Goal: Task Accomplishment & Management: Manage account settings

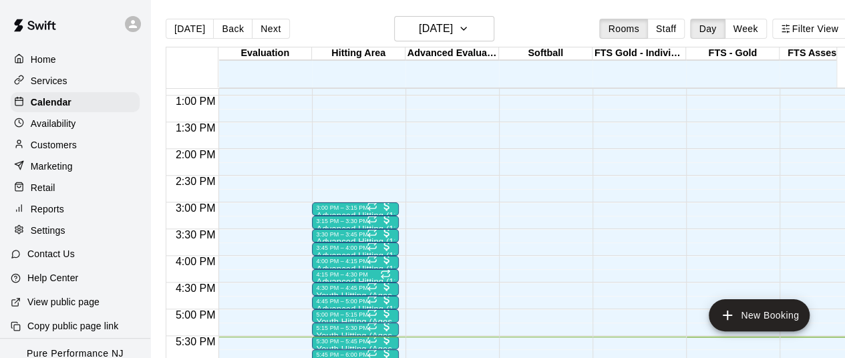
scroll to position [736, 0]
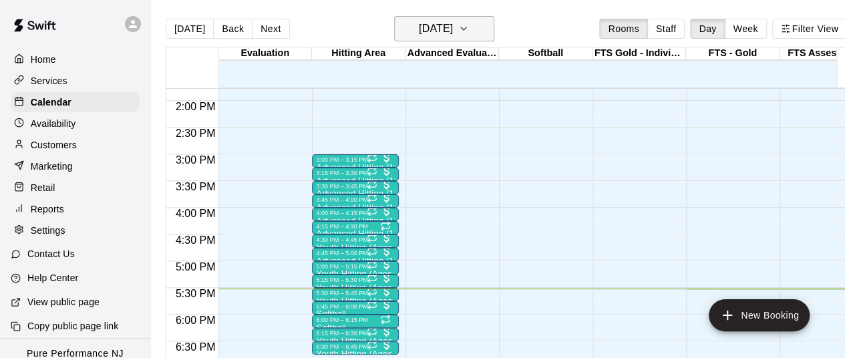
click at [453, 28] on h6 "[DATE]" at bounding box center [436, 28] width 34 height 19
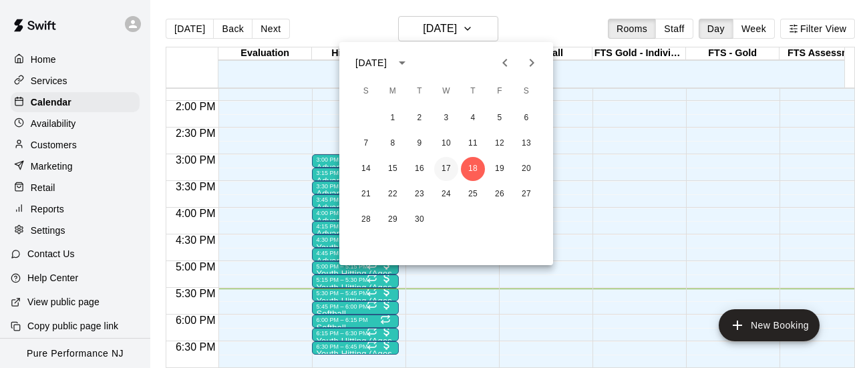
click at [454, 169] on button "17" at bounding box center [446, 169] width 24 height 24
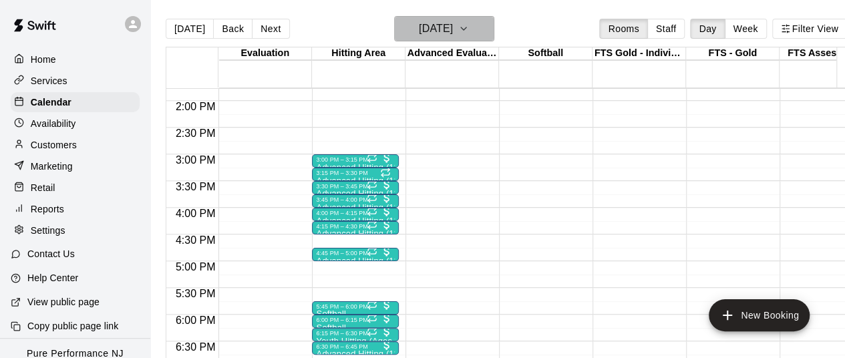
click at [435, 20] on h6 "[DATE]" at bounding box center [436, 28] width 34 height 19
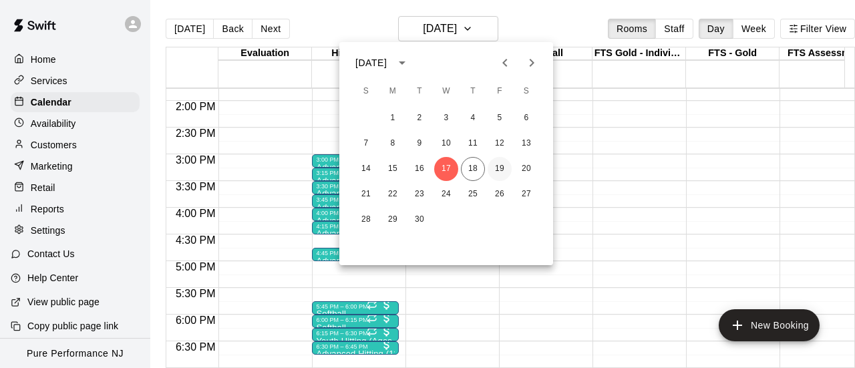
click at [496, 174] on button "19" at bounding box center [500, 169] width 24 height 24
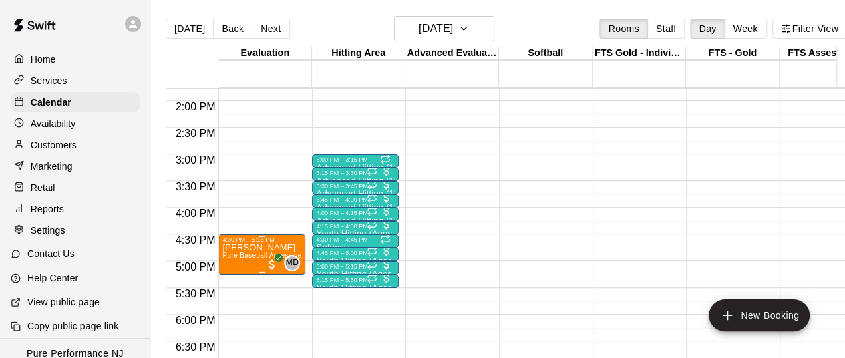
click at [251, 256] on span "Pure Baseball Assessment" at bounding box center [265, 255] width 85 height 7
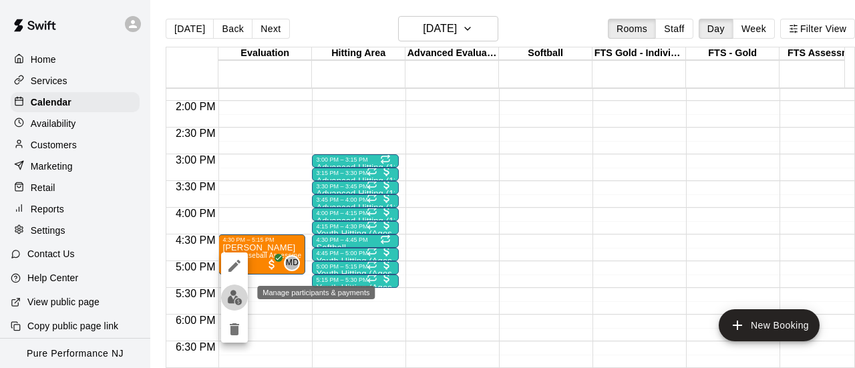
click at [238, 293] on img "edit" at bounding box center [234, 297] width 15 height 15
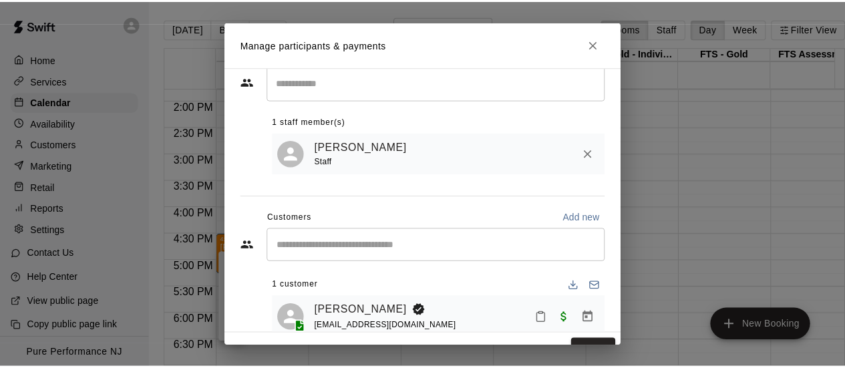
scroll to position [64, 0]
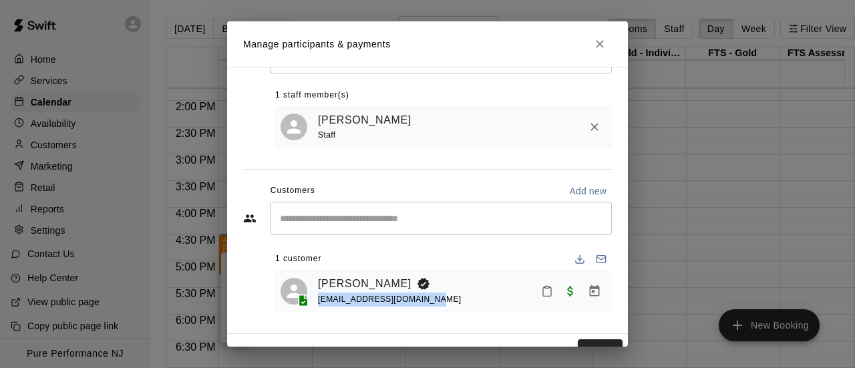
drag, startPoint x: 438, startPoint y: 307, endPoint x: 313, endPoint y: 305, distance: 125.6
click at [313, 305] on div "[PERSON_NAME] [EMAIL_ADDRESS][DOMAIN_NAME]" at bounding box center [444, 290] width 326 height 31
copy span "[EMAIL_ADDRESS][DOMAIN_NAME]"
click at [344, 281] on link "[PERSON_NAME]" at bounding box center [365, 283] width 94 height 17
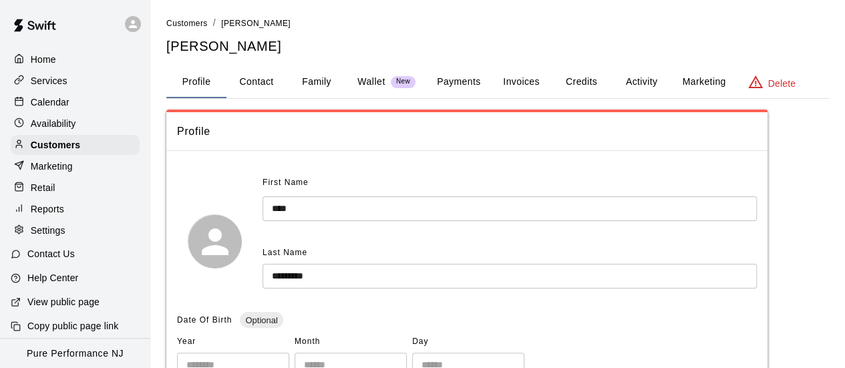
click at [255, 76] on button "Contact" at bounding box center [257, 82] width 60 height 32
select select "**"
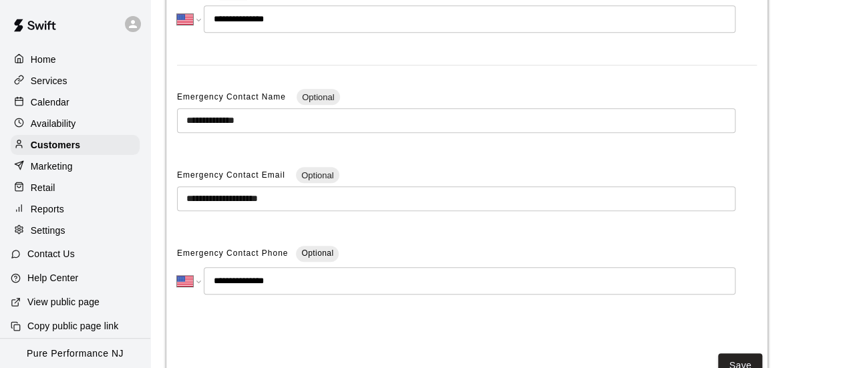
scroll to position [327, 0]
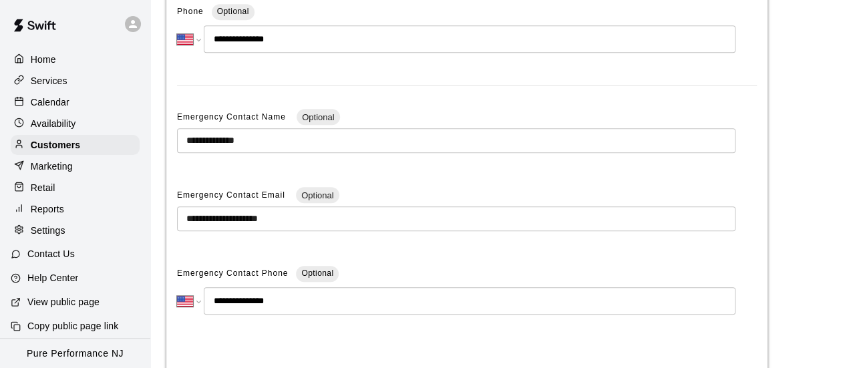
drag, startPoint x: 349, startPoint y: 205, endPoint x: 340, endPoint y: 210, distance: 9.9
click at [340, 210] on div "**********" at bounding box center [456, 213] width 559 height 57
click at [339, 218] on input "**********" at bounding box center [456, 218] width 559 height 25
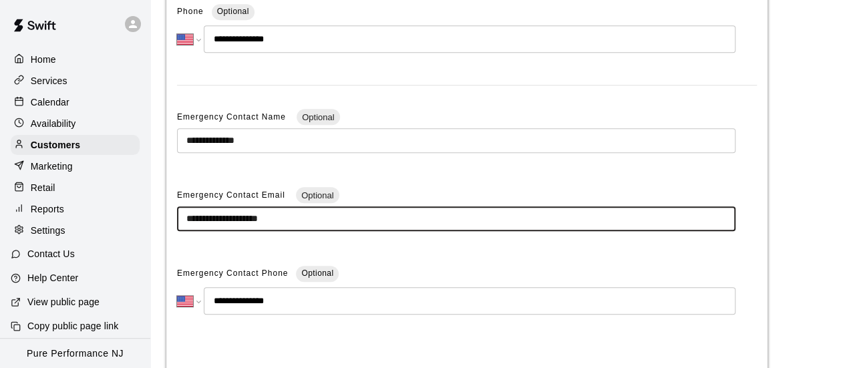
drag, startPoint x: 339, startPoint y: 218, endPoint x: 169, endPoint y: 229, distance: 170.7
click at [169, 229] on div "**********" at bounding box center [466, 95] width 601 height 523
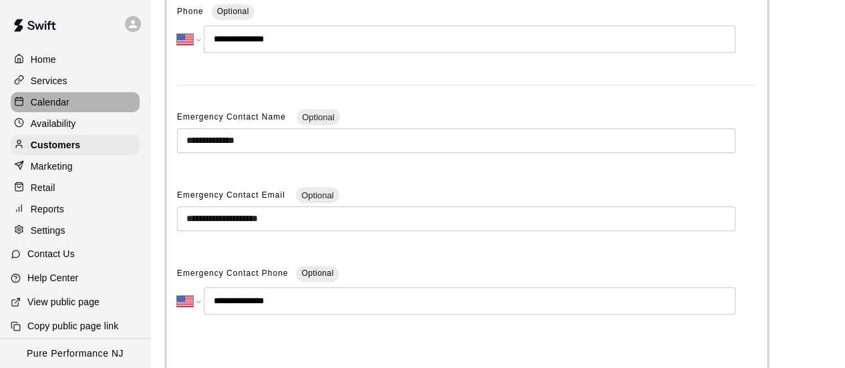
click at [76, 107] on div "Calendar" at bounding box center [75, 102] width 129 height 20
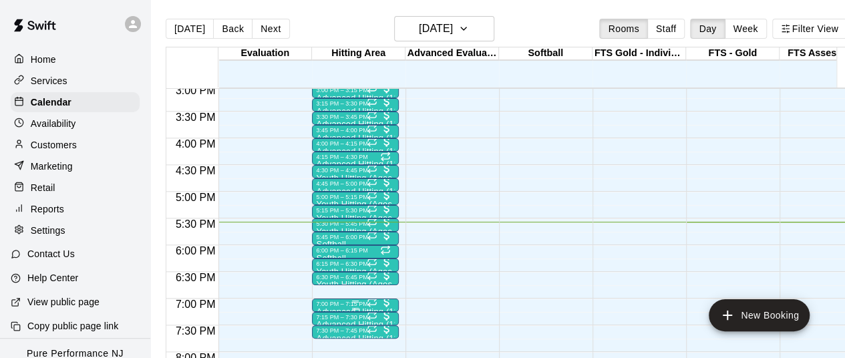
scroll to position [672, 0]
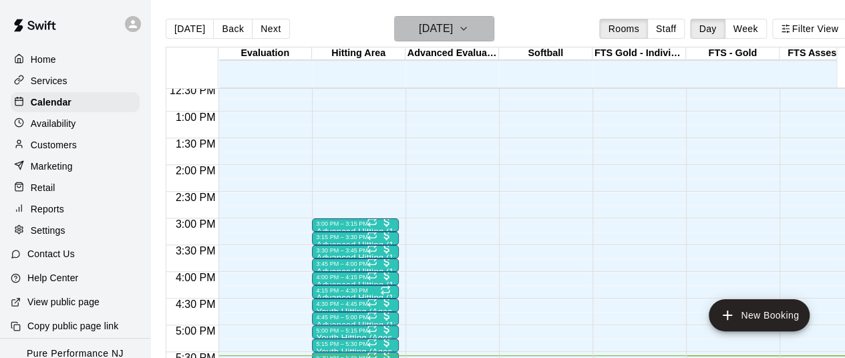
click at [453, 33] on h6 "[DATE]" at bounding box center [436, 28] width 34 height 19
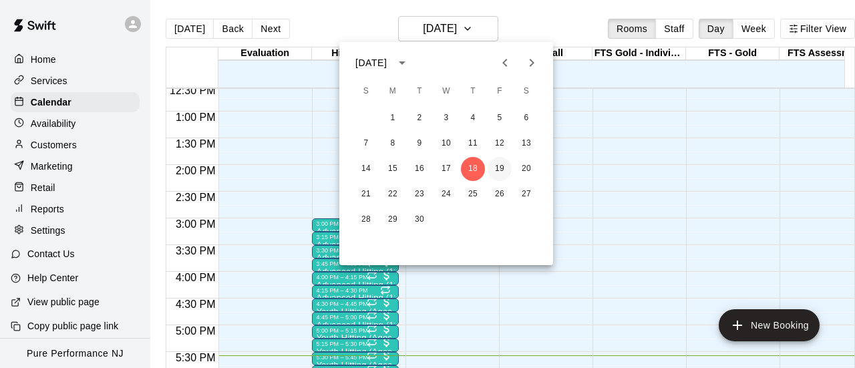
click at [497, 178] on button "19" at bounding box center [500, 169] width 24 height 24
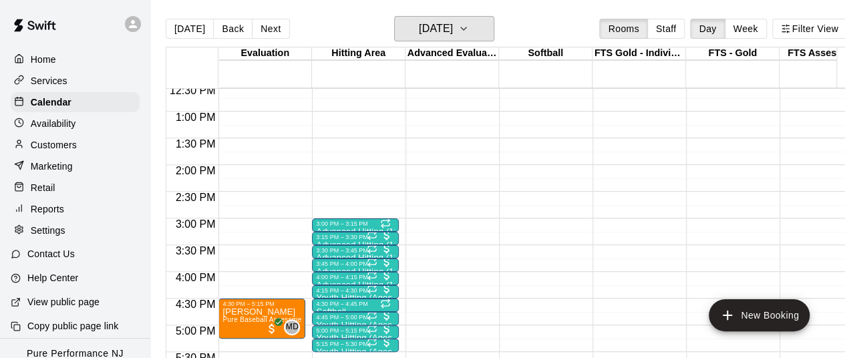
scroll to position [739, 0]
